Goal: Information Seeking & Learning: Learn about a topic

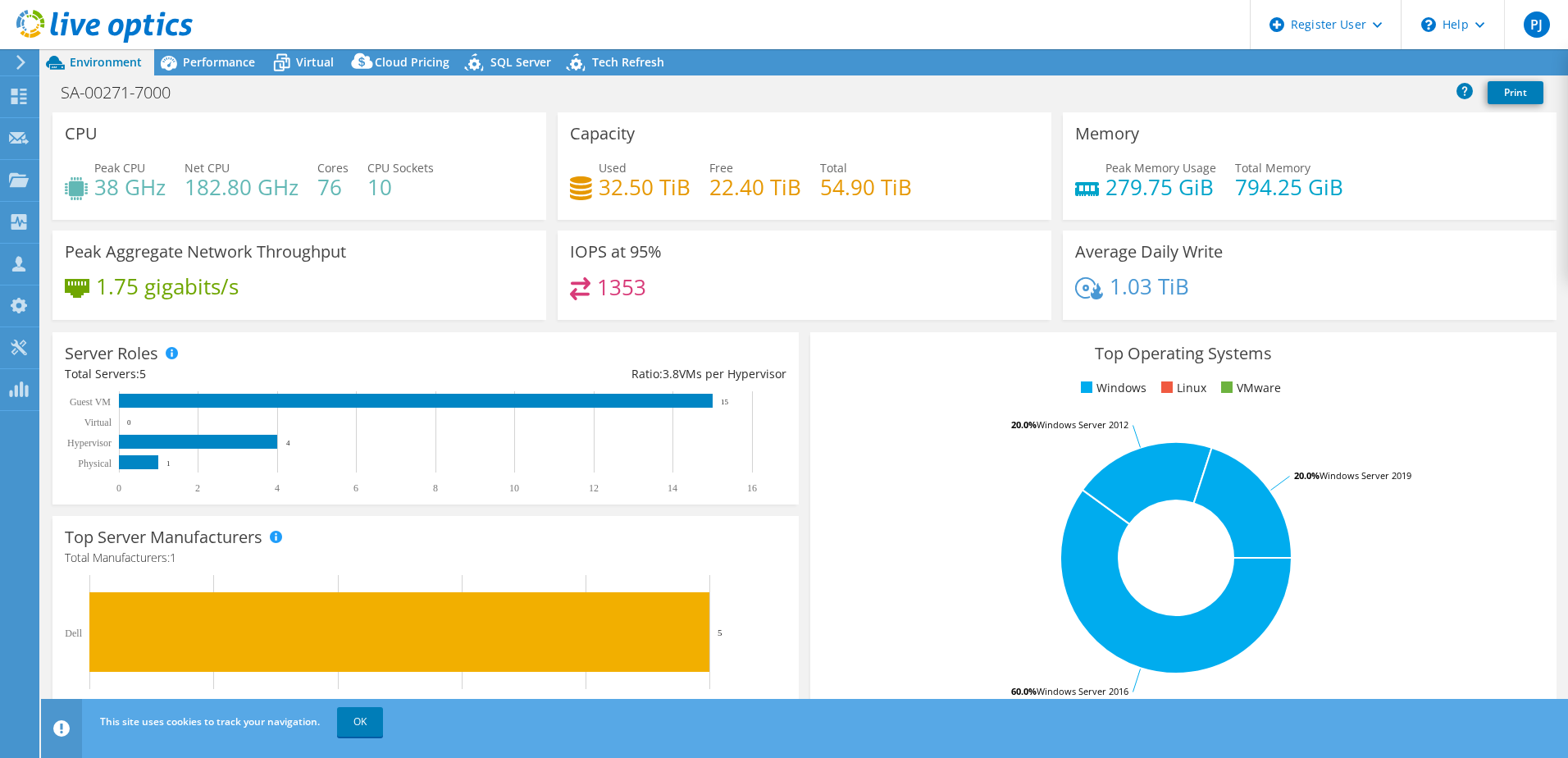
select select "USD"
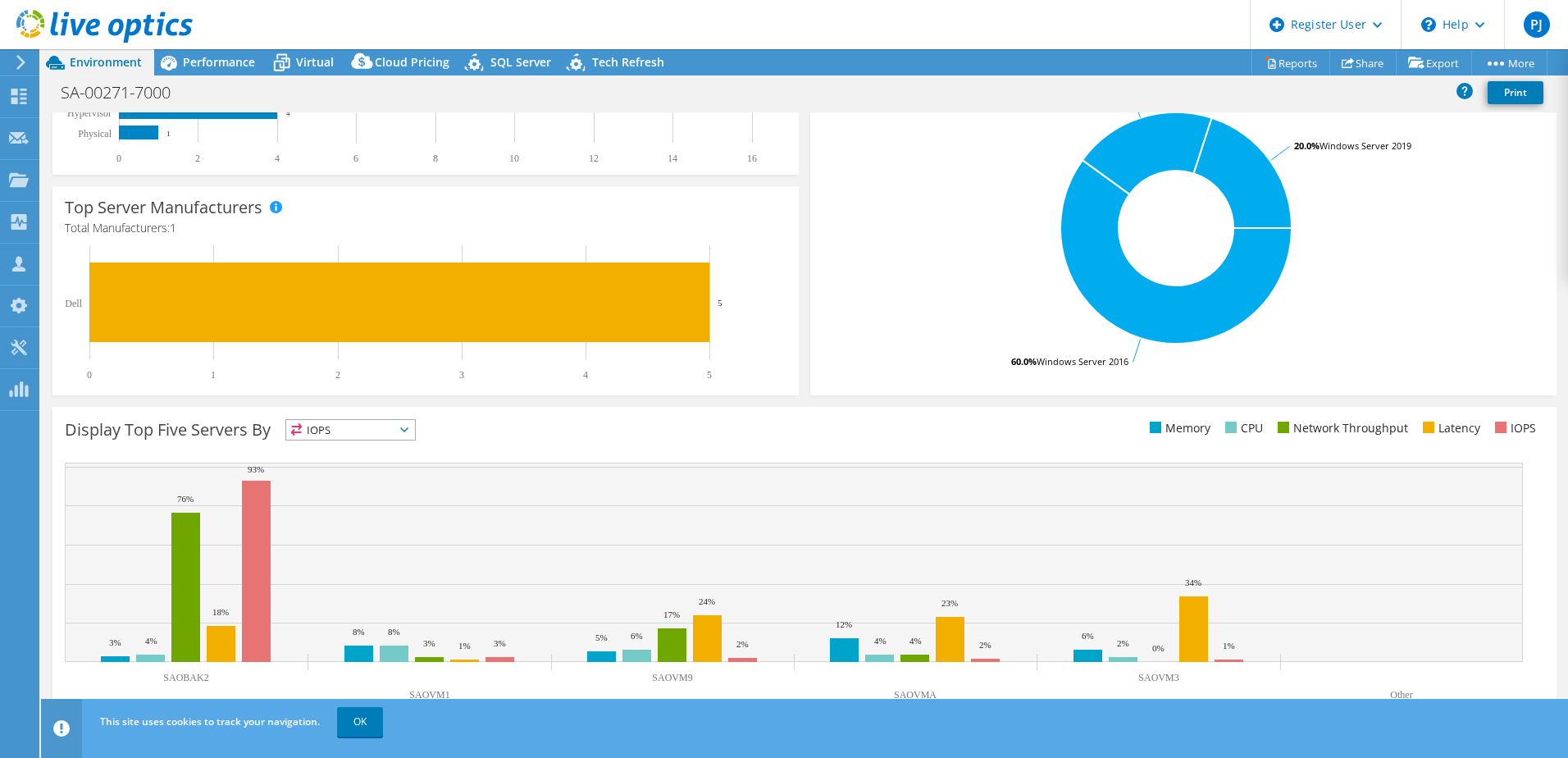
scroll to position [337, 0]
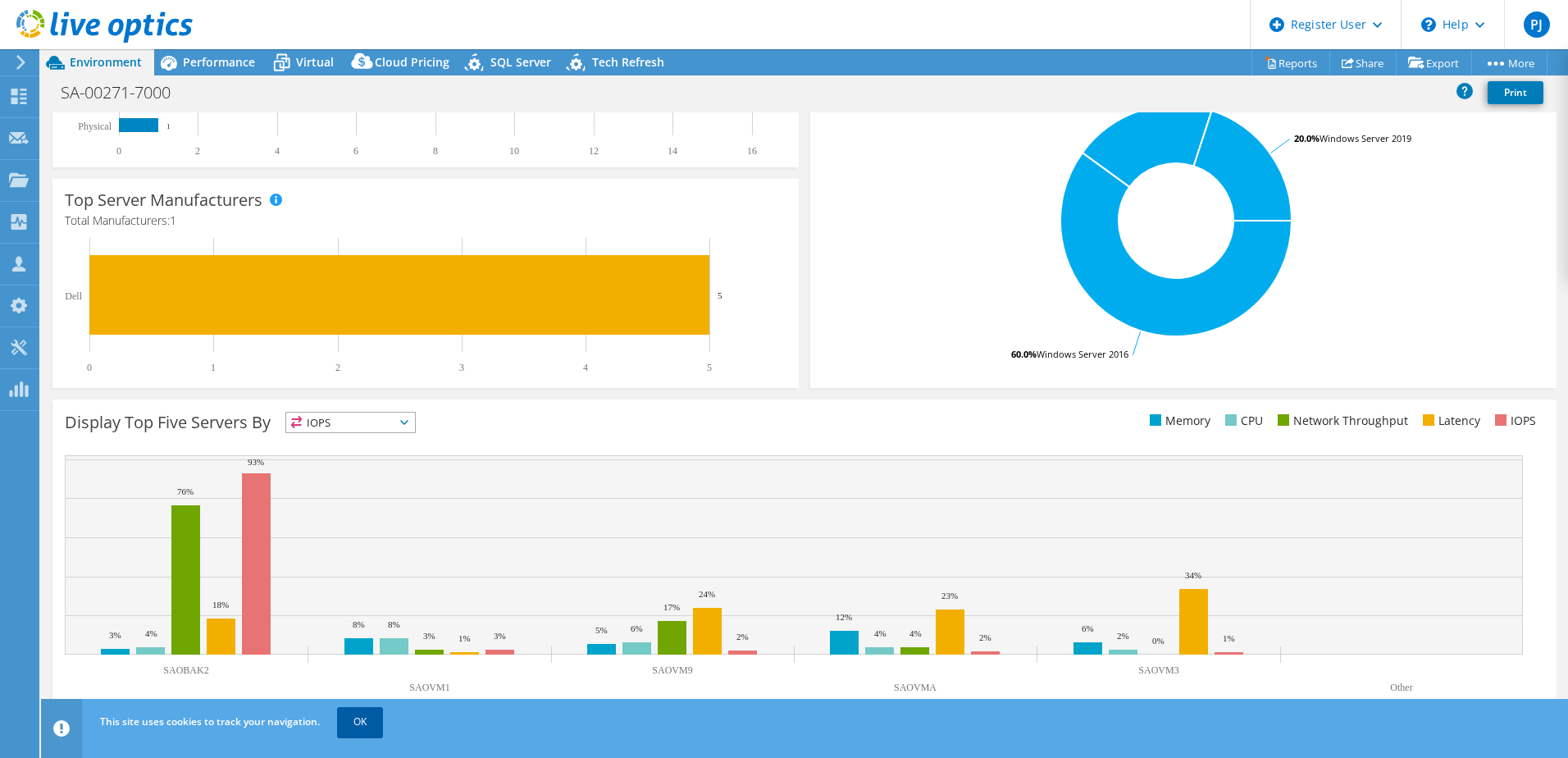
click at [359, 711] on link "OK" at bounding box center [360, 722] width 46 height 29
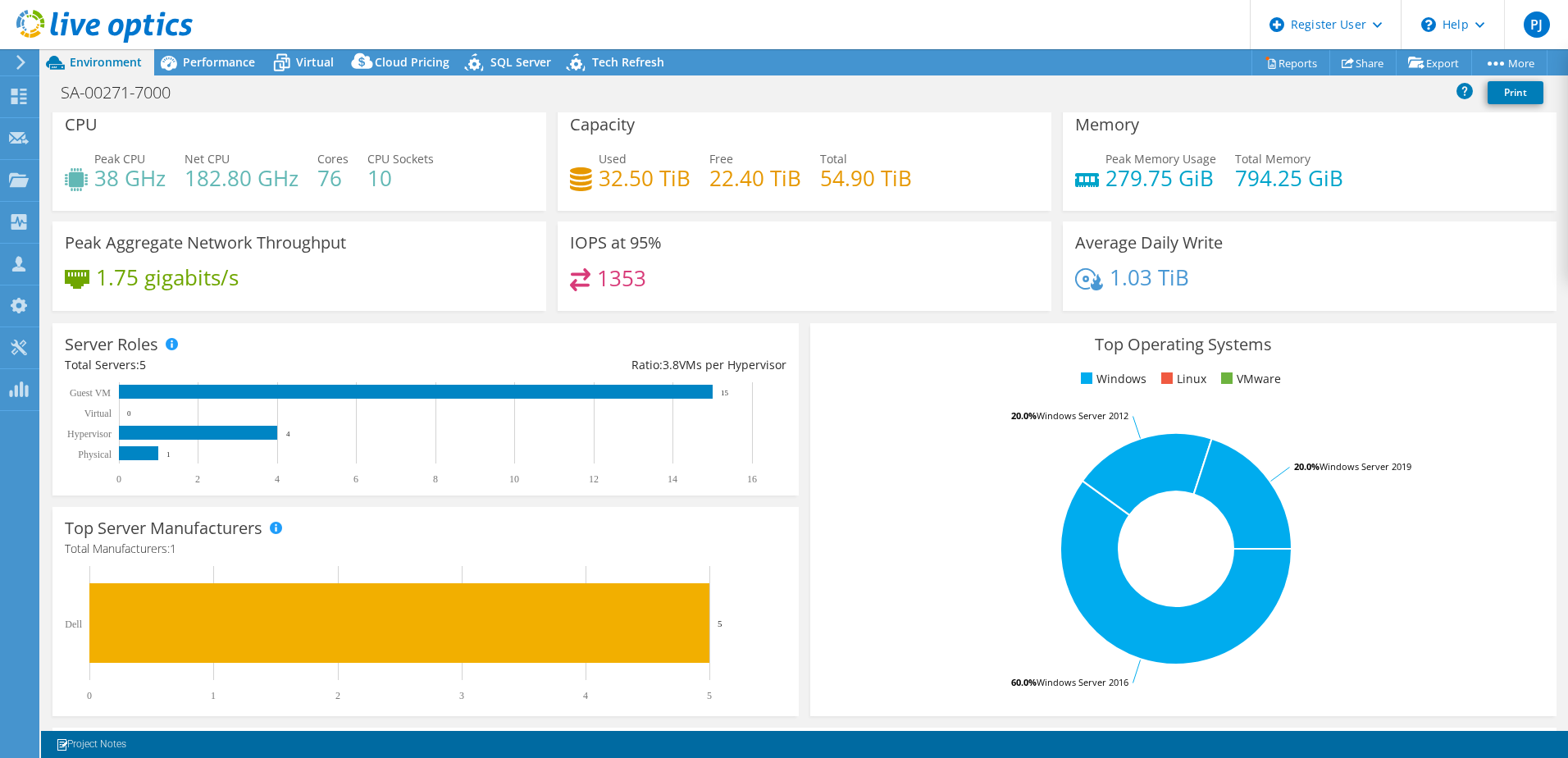
scroll to position [0, 0]
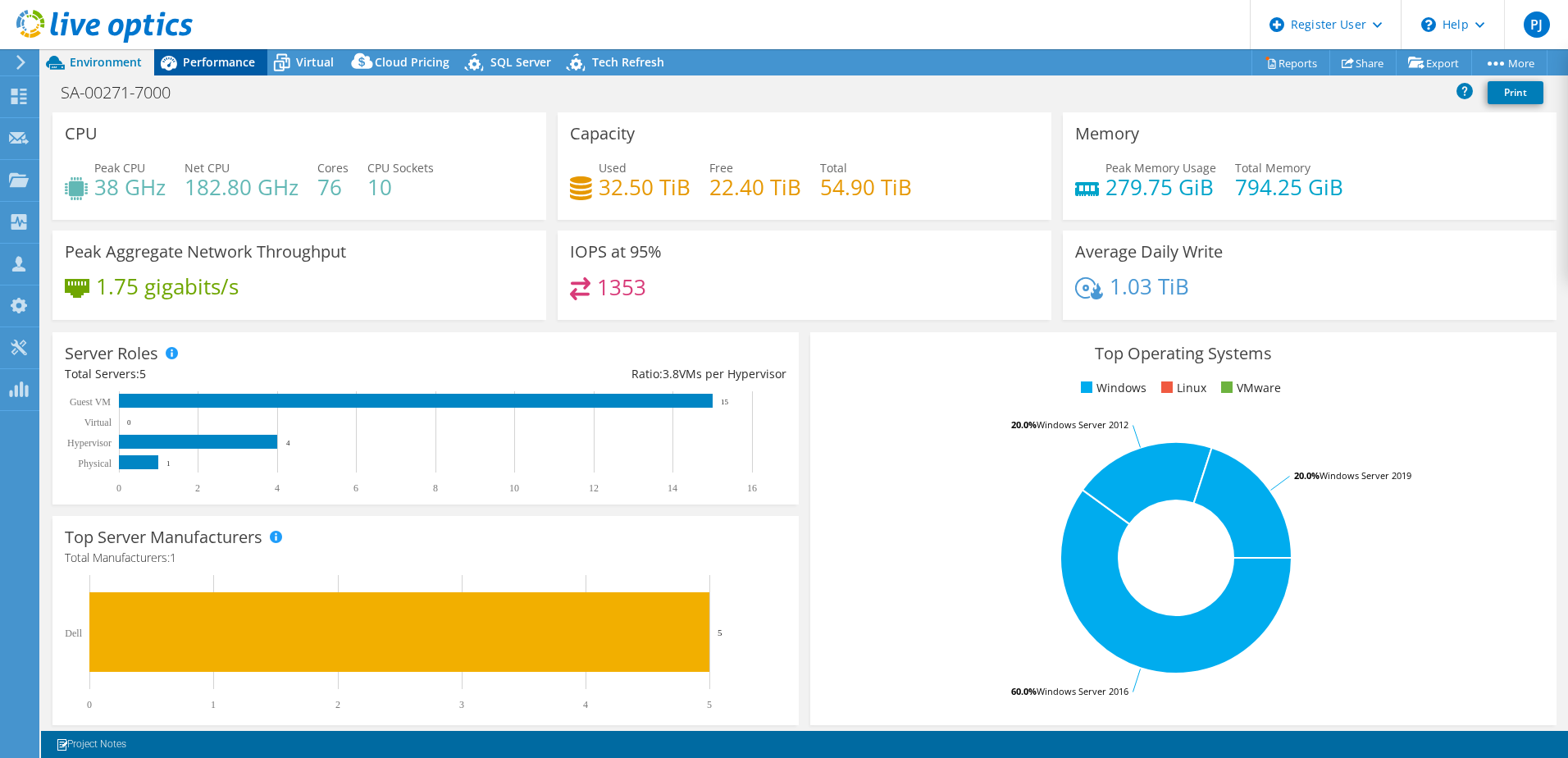
click at [249, 62] on span "Performance" at bounding box center [218, 62] width 72 height 16
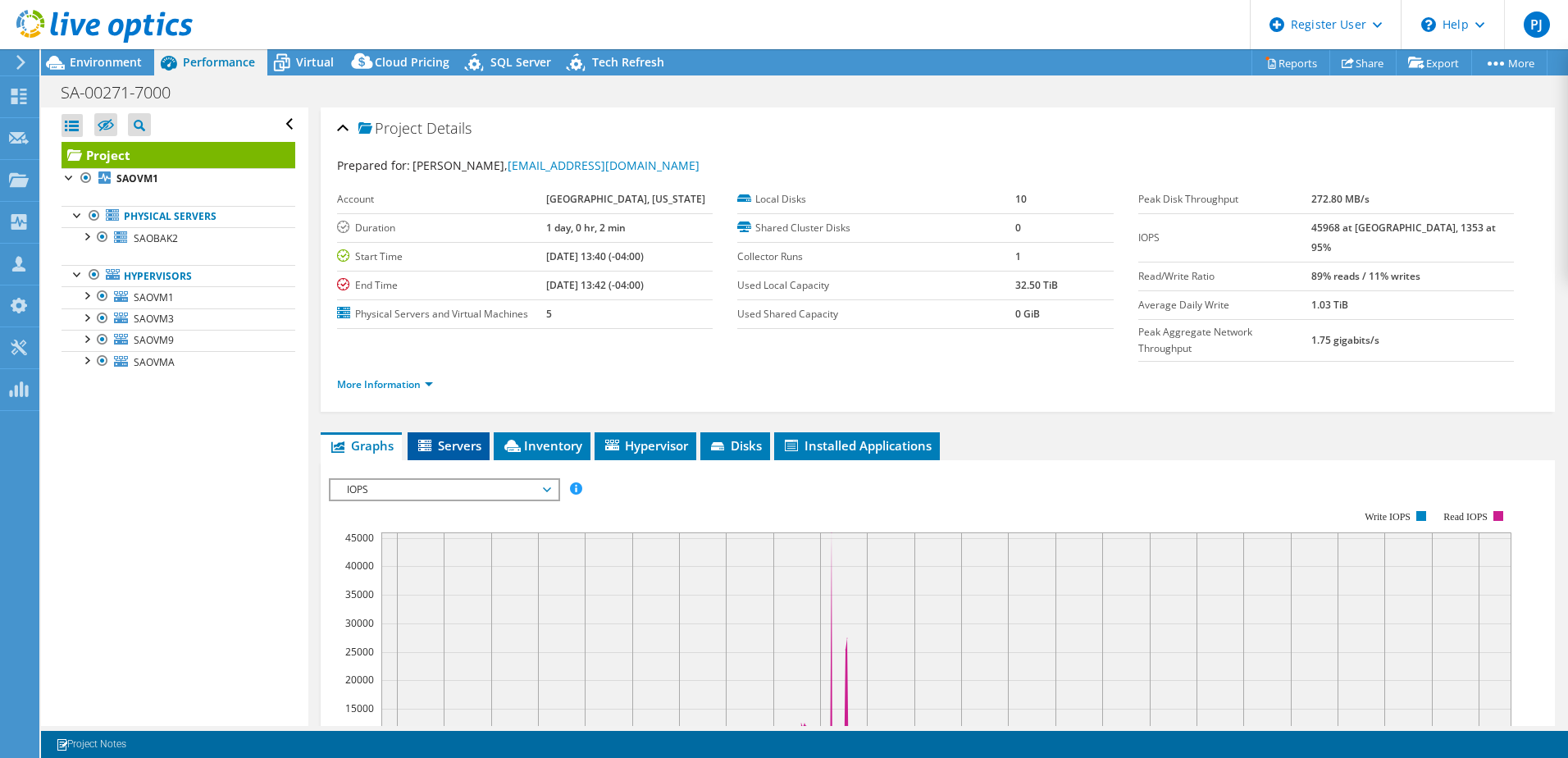
click at [465, 437] on span "Servers" at bounding box center [449, 445] width 66 height 17
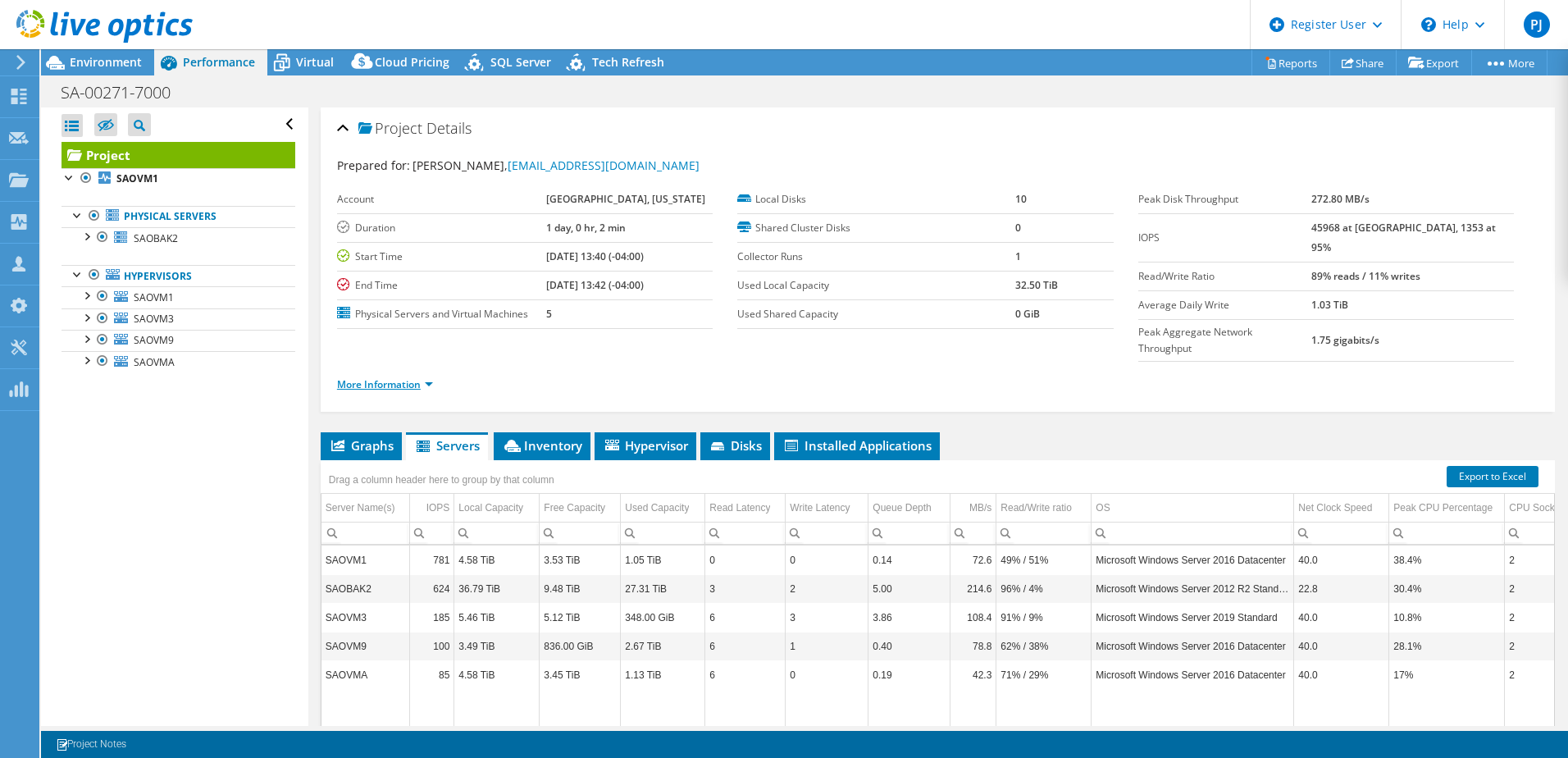
click at [401, 378] on link "More Information" at bounding box center [385, 385] width 96 height 14
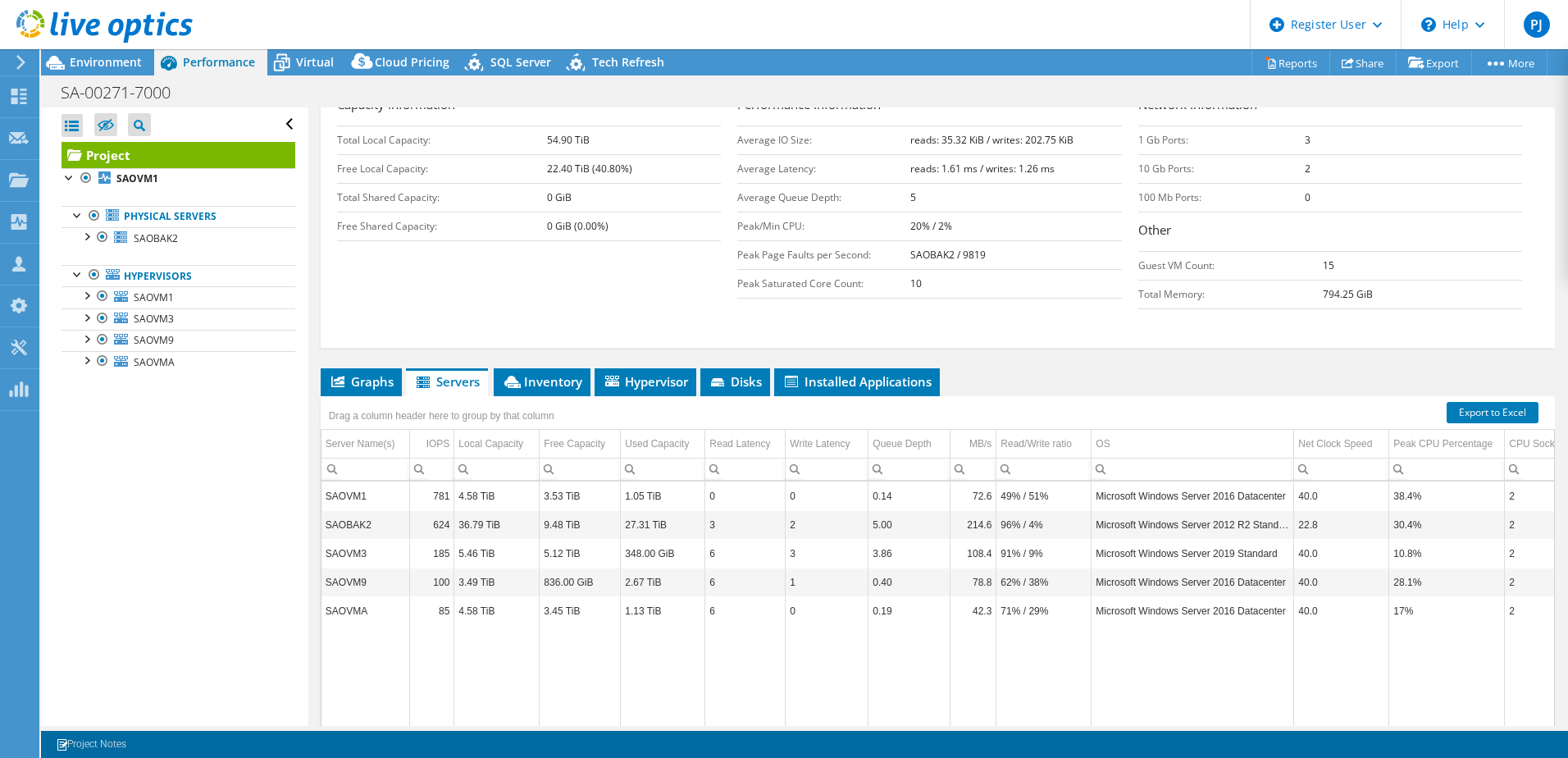
scroll to position [328, 0]
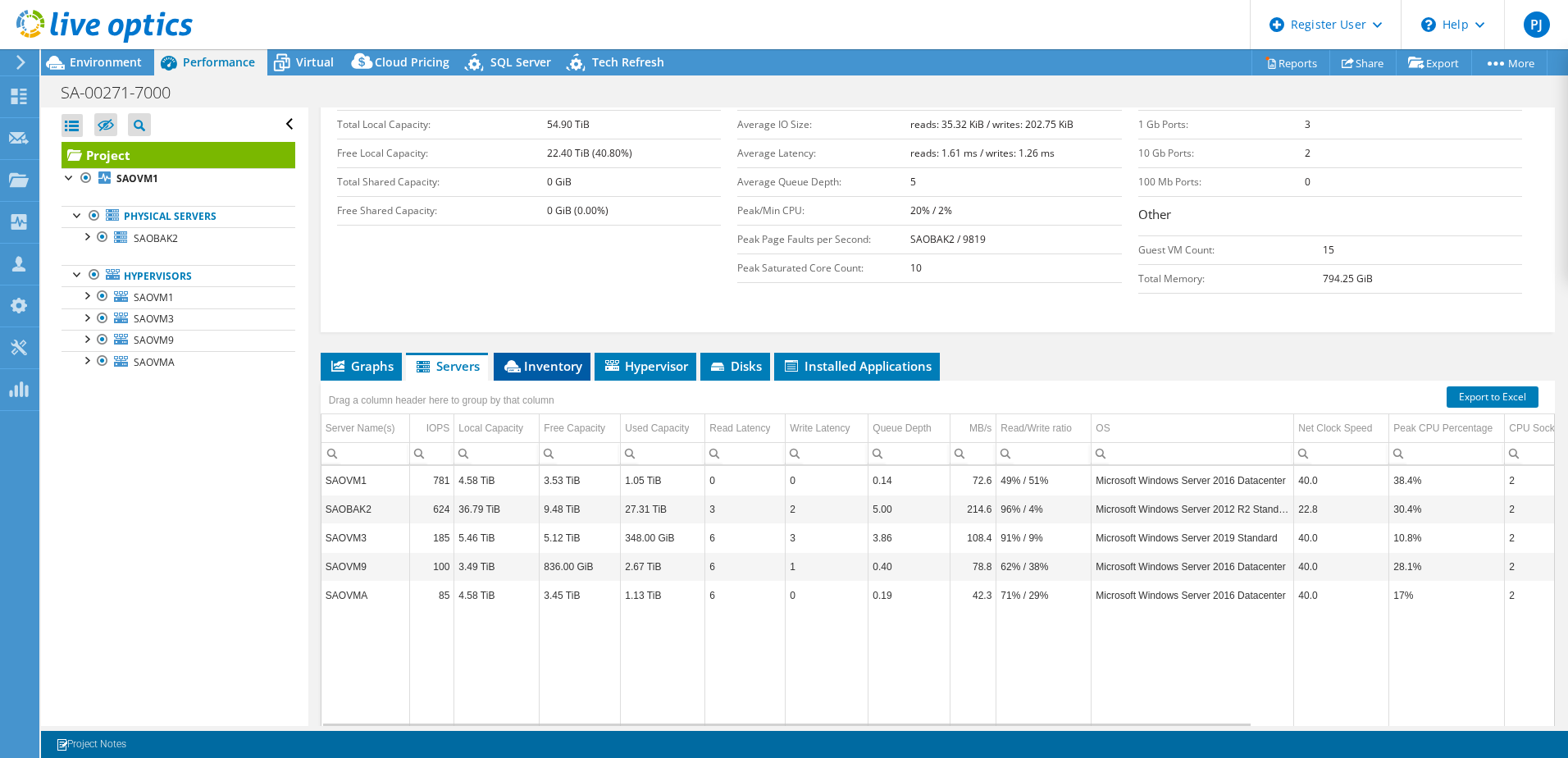
click at [545, 357] on span "Inventory" at bounding box center [542, 365] width 81 height 17
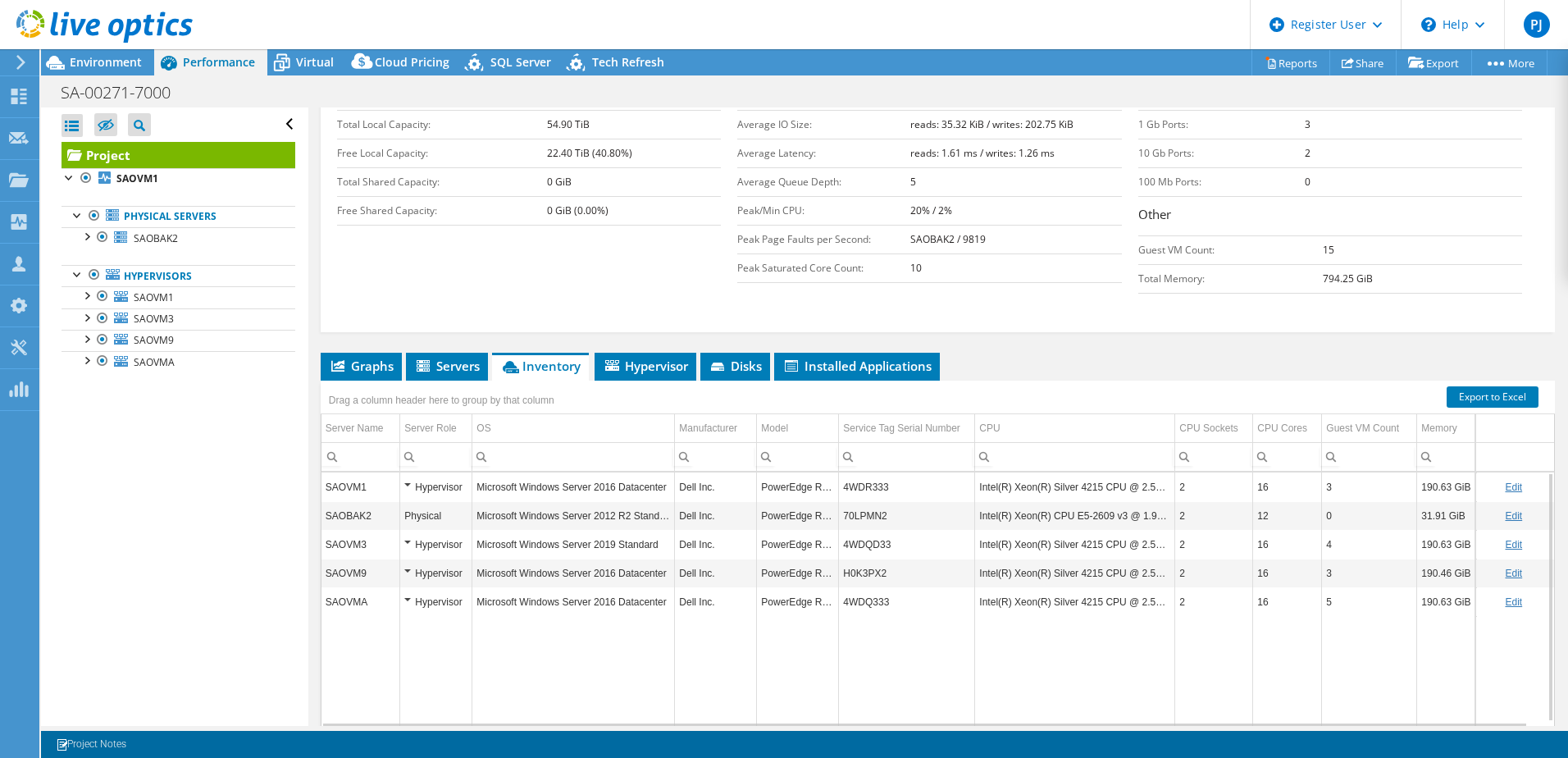
click at [404, 592] on div "Hypervisor" at bounding box center [435, 602] width 63 height 20
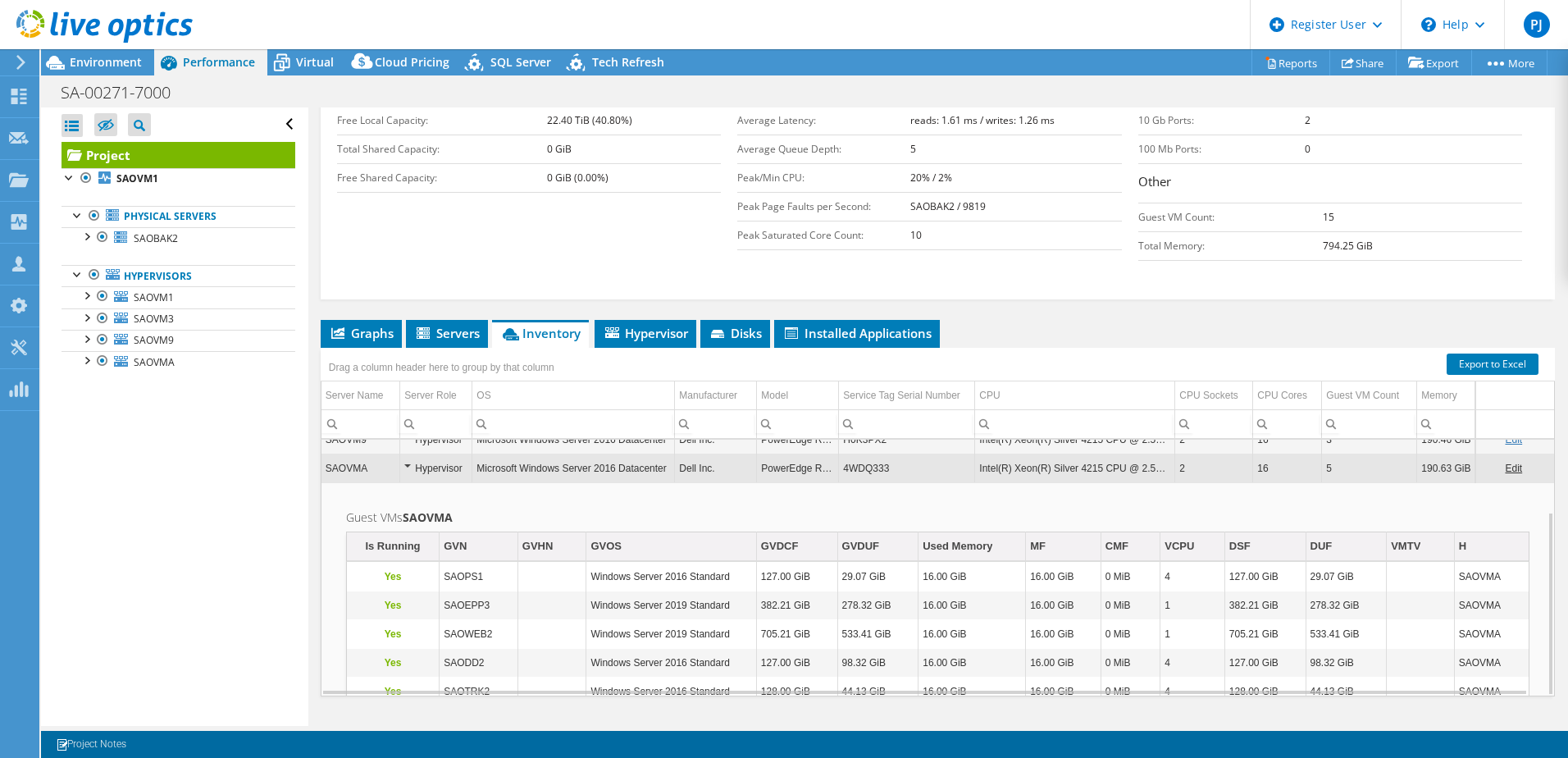
scroll to position [3, 0]
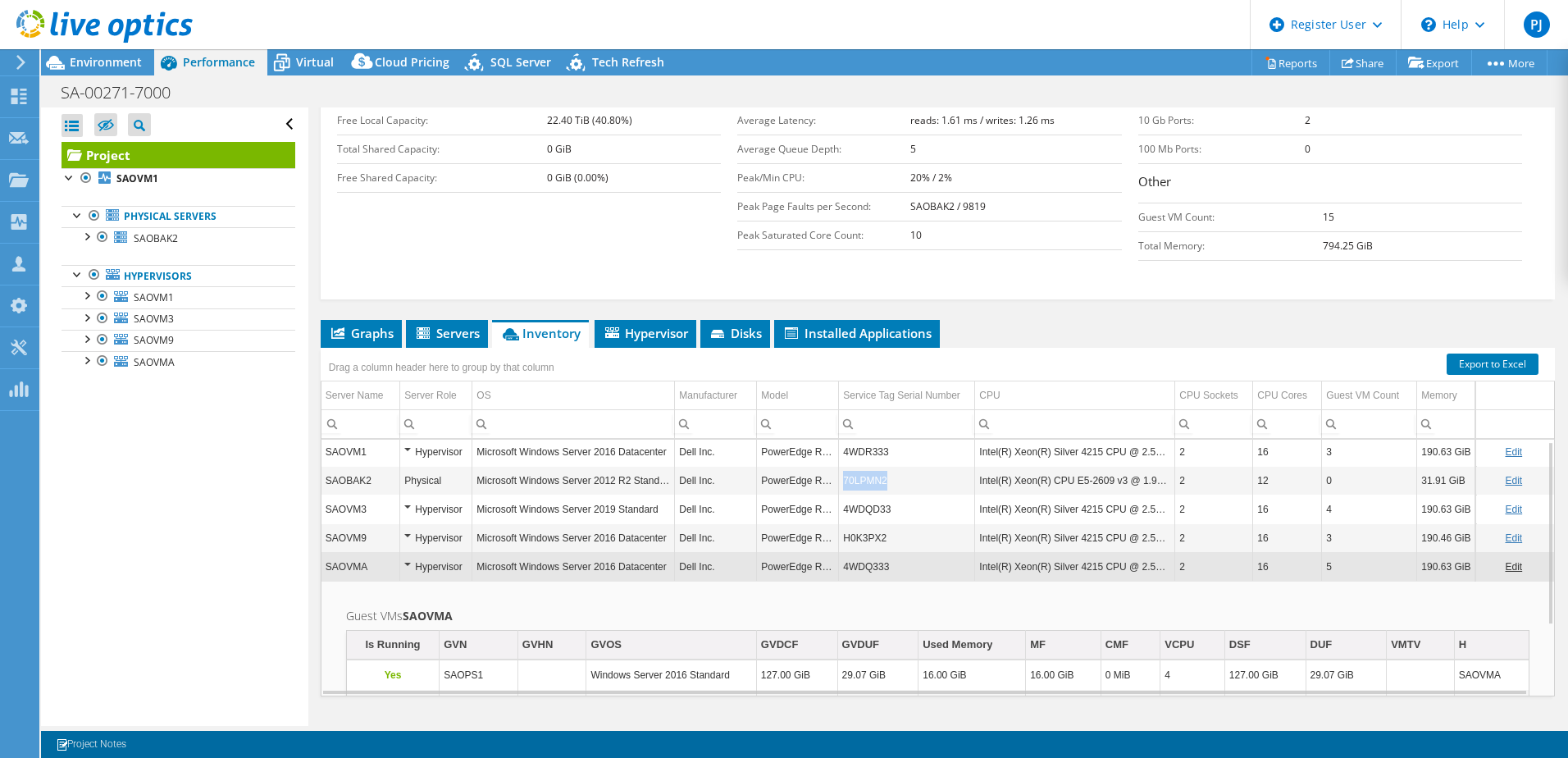
drag, startPoint x: 898, startPoint y: 448, endPoint x: 845, endPoint y: 452, distance: 53.2
click at [845, 466] on td "70LPMN2" at bounding box center [907, 481] width 137 height 28
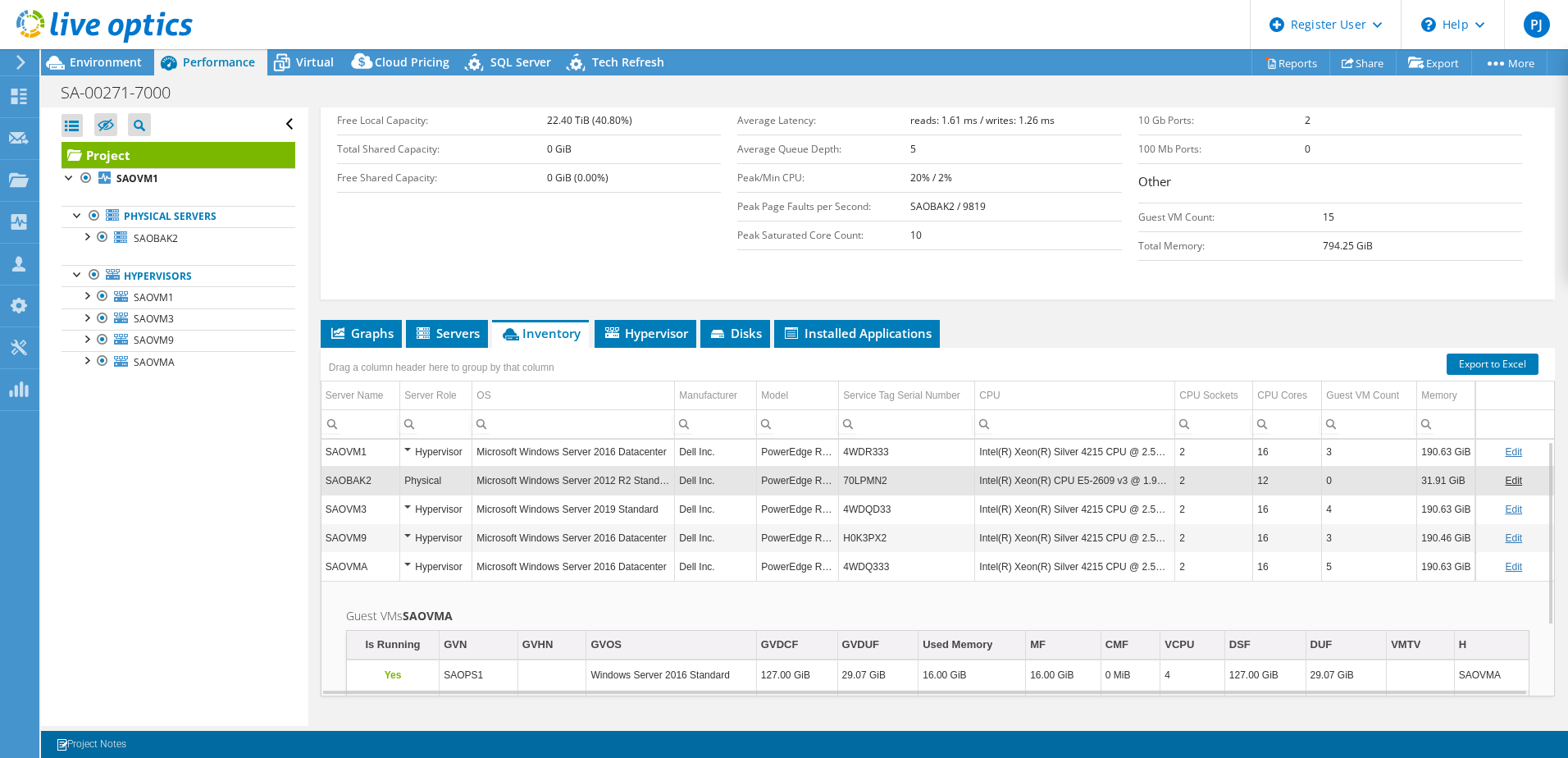
drag, startPoint x: 845, startPoint y: 452, endPoint x: 831, endPoint y: 455, distance: 14.3
click at [831, 466] on td "PowerEdge R530" at bounding box center [798, 481] width 82 height 28
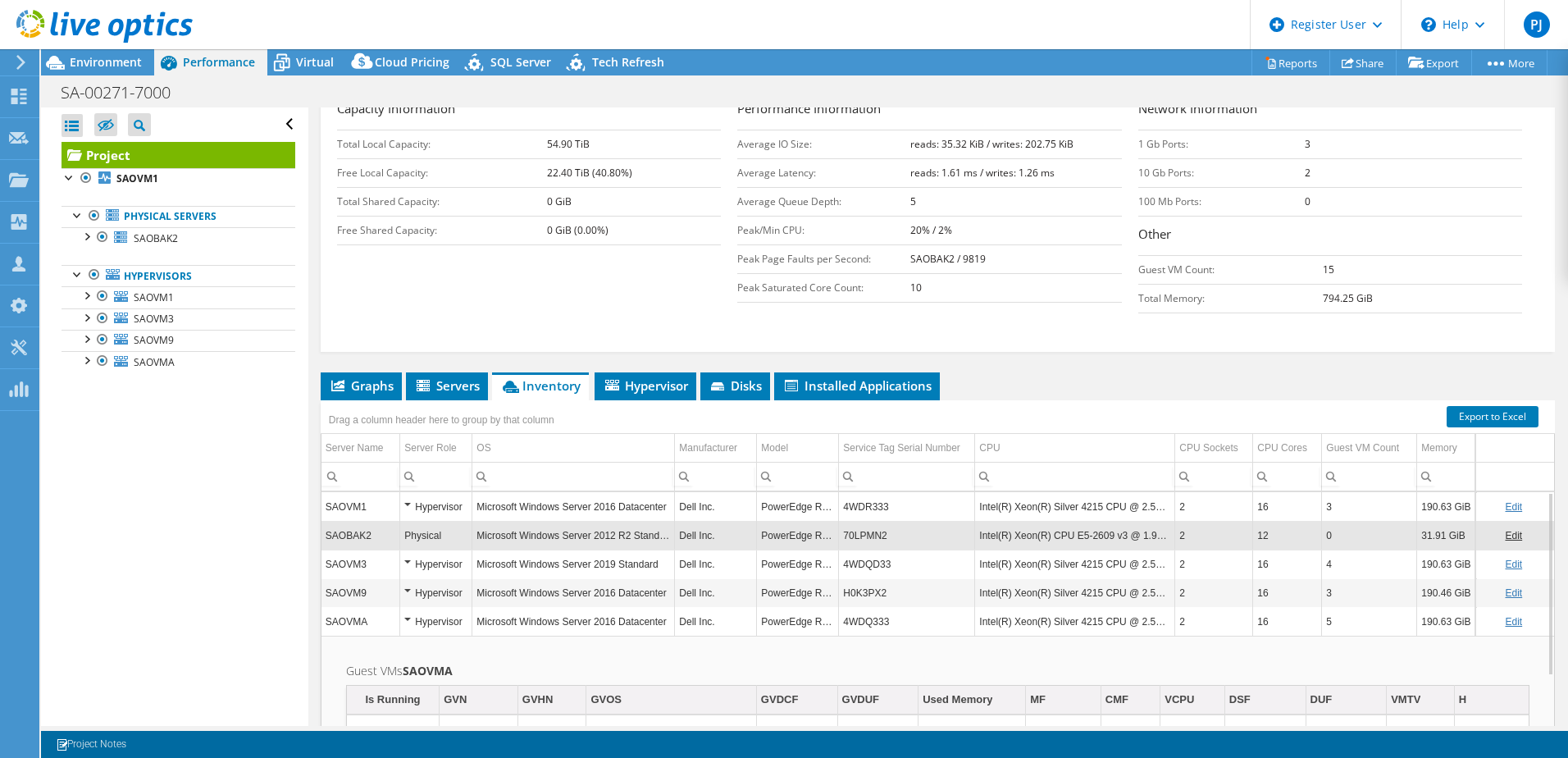
scroll to position [279, 0]
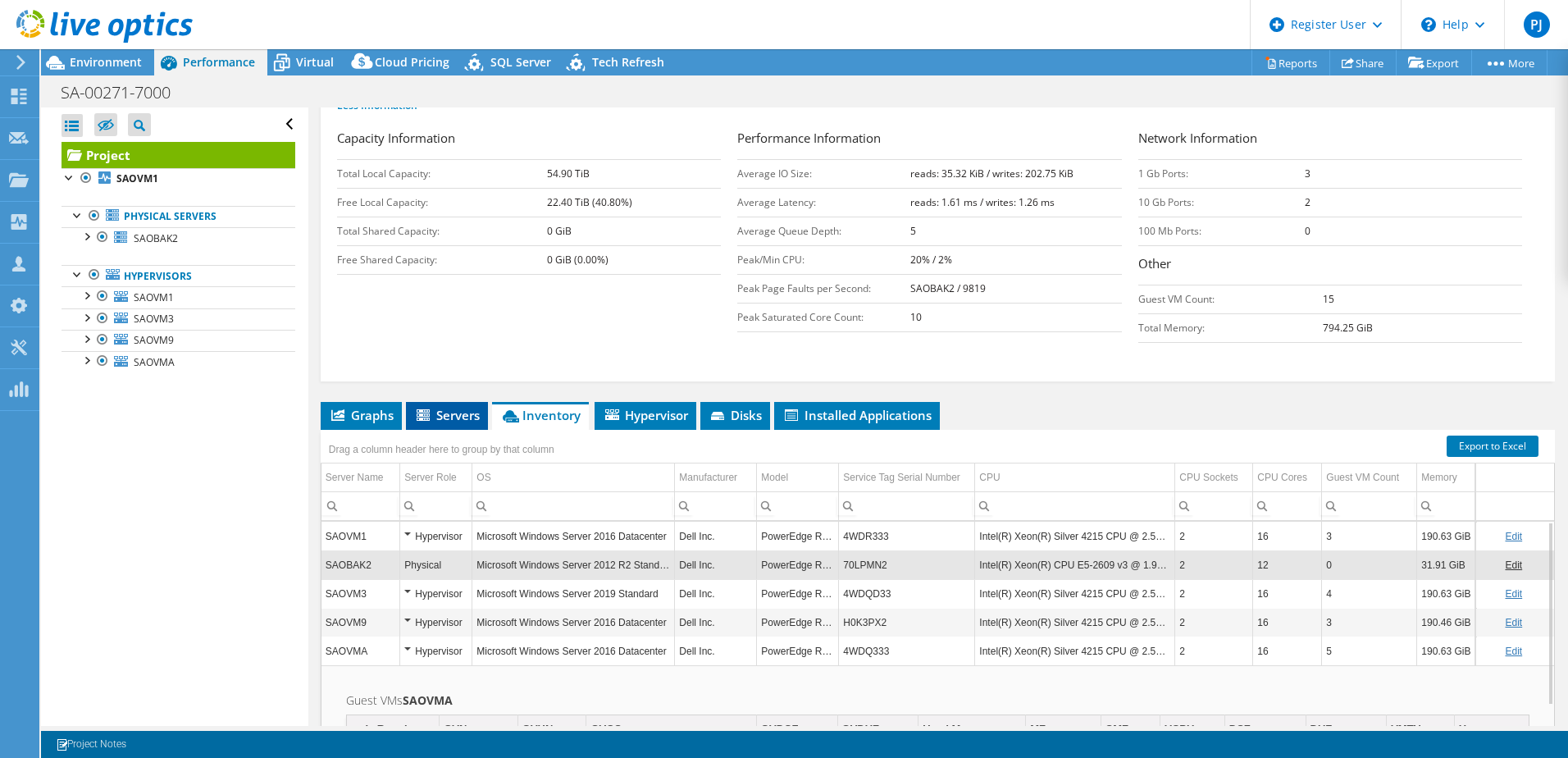
click at [456, 407] on span "Servers" at bounding box center [447, 415] width 66 height 17
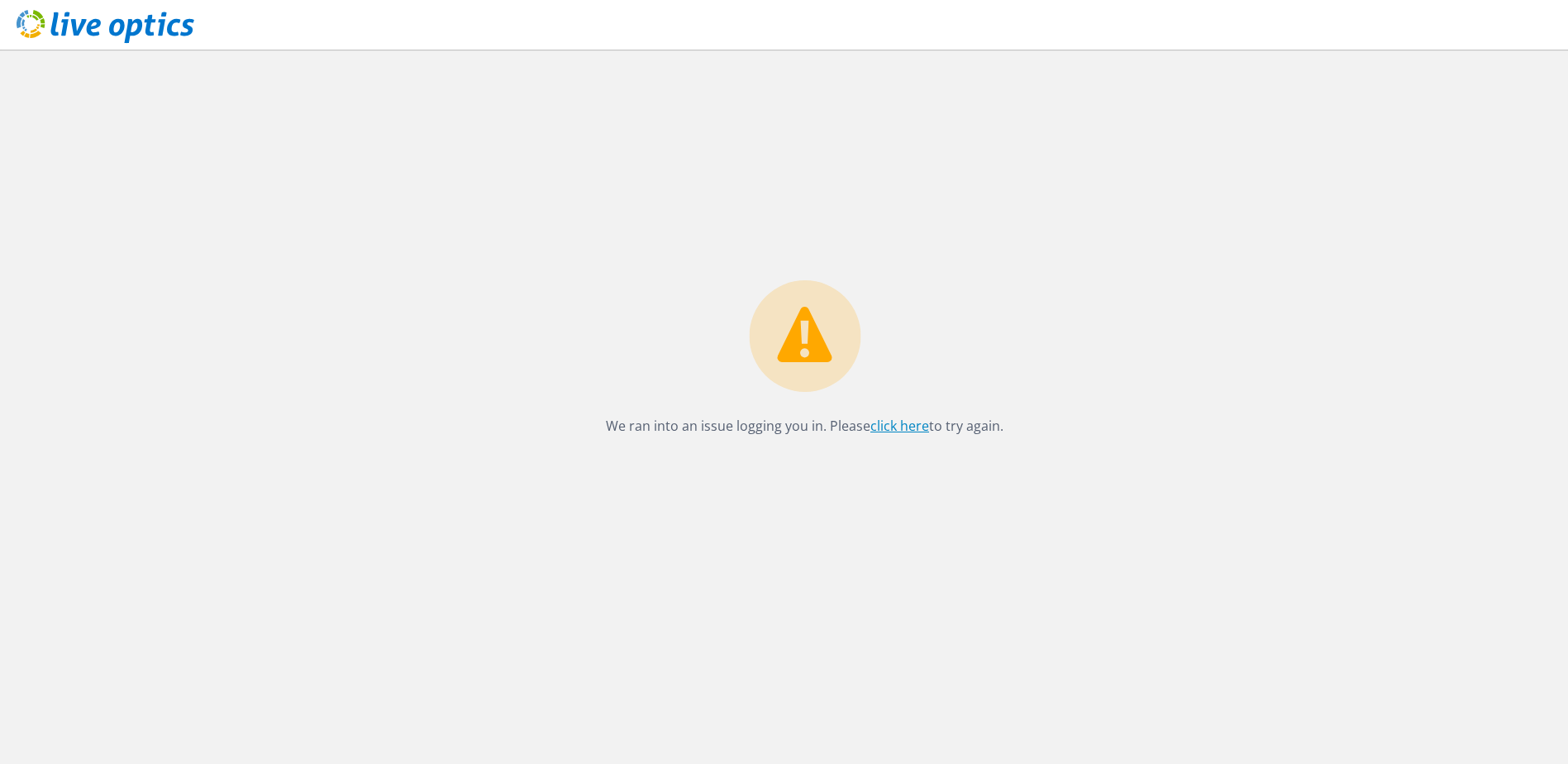
click at [910, 434] on link "click here" at bounding box center [900, 425] width 59 height 18
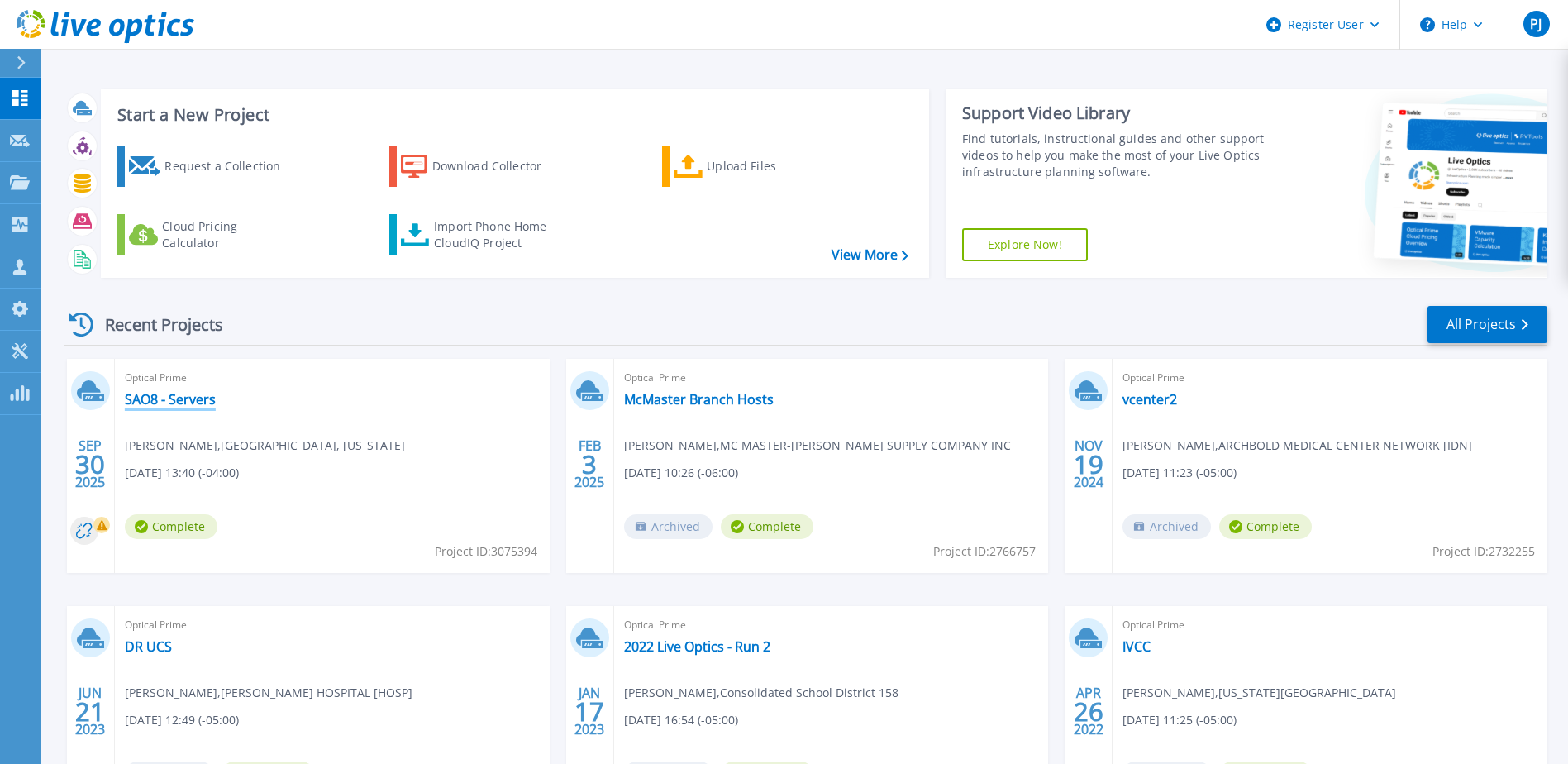
click at [146, 399] on link "SAO8 - Servers" at bounding box center [171, 399] width 91 height 17
